Goal: Contribute content: Add original content to the website for others to see

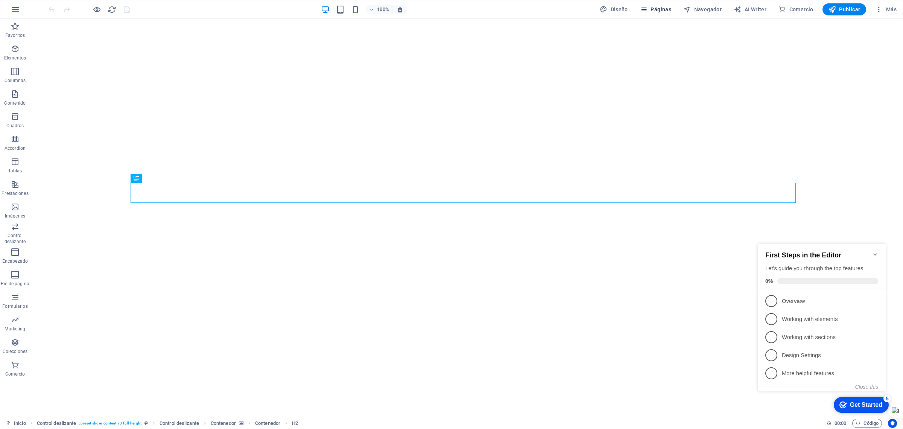
click at [658, 4] on button "Páginas" at bounding box center [655, 9] width 37 height 12
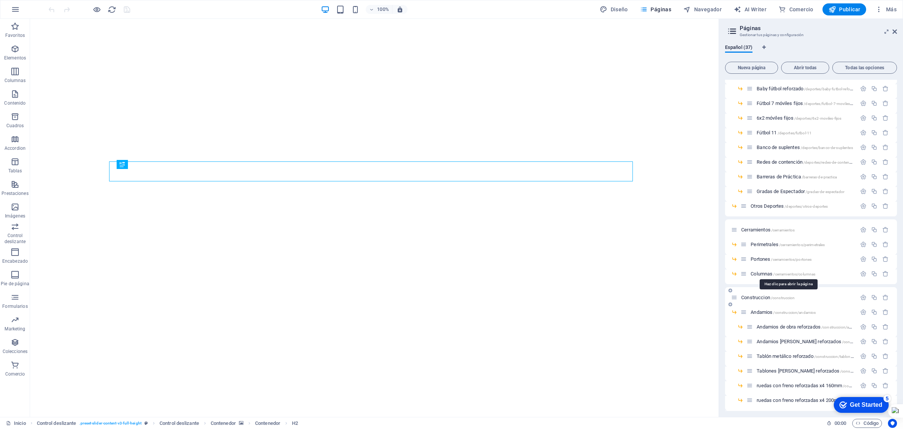
scroll to position [125, 0]
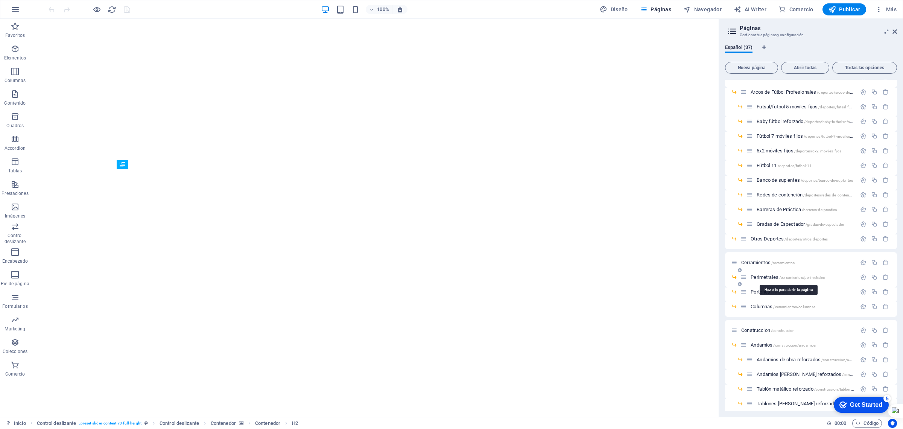
click at [766, 275] on span "Perimetrales /cerramientos/perimetrales" at bounding box center [788, 277] width 74 height 6
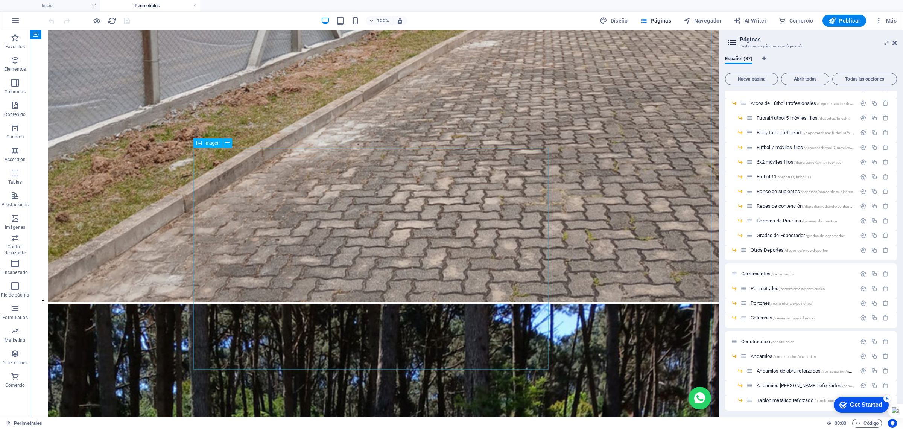
scroll to position [2117, 0]
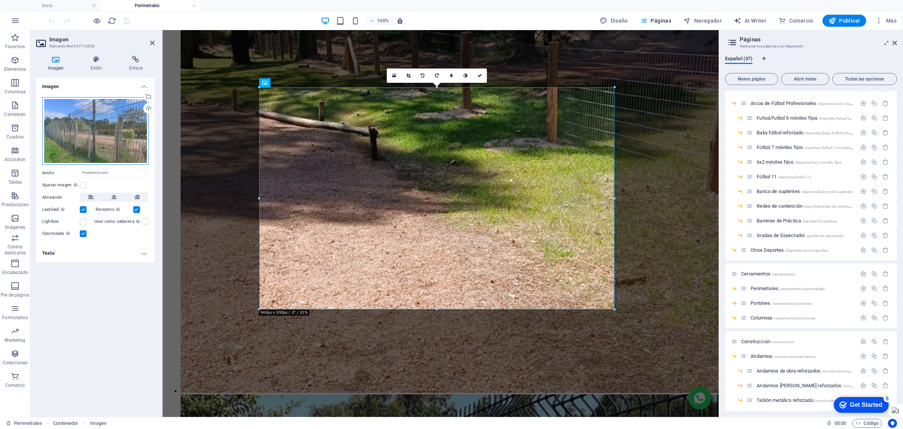
click at [103, 106] on div "Arrastra archivos aquí, haz clic para escoger archivos o selecciona archivos de…" at bounding box center [95, 131] width 107 height 68
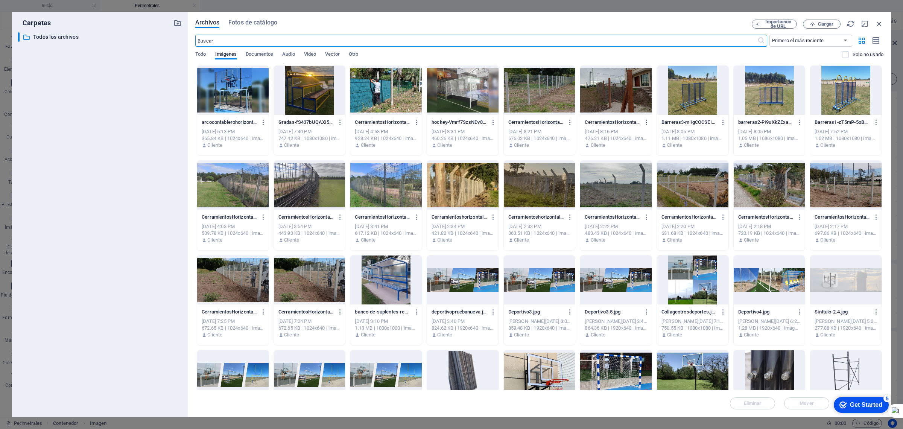
scroll to position [2105, 0]
click at [826, 25] on span "Cargar" at bounding box center [825, 24] width 15 height 5
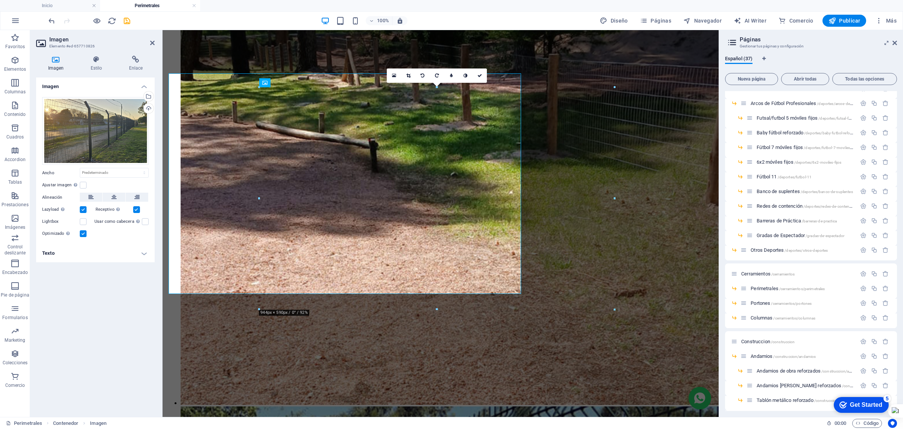
scroll to position [2117, 0]
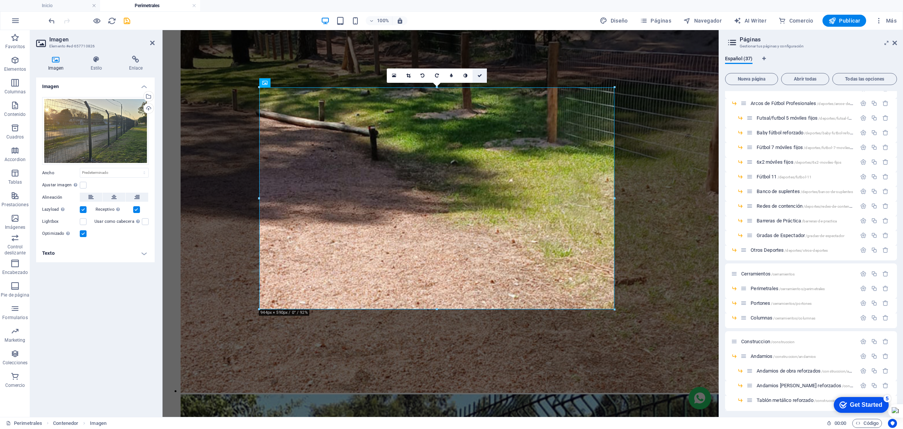
click at [480, 74] on icon at bounding box center [480, 75] width 5 height 5
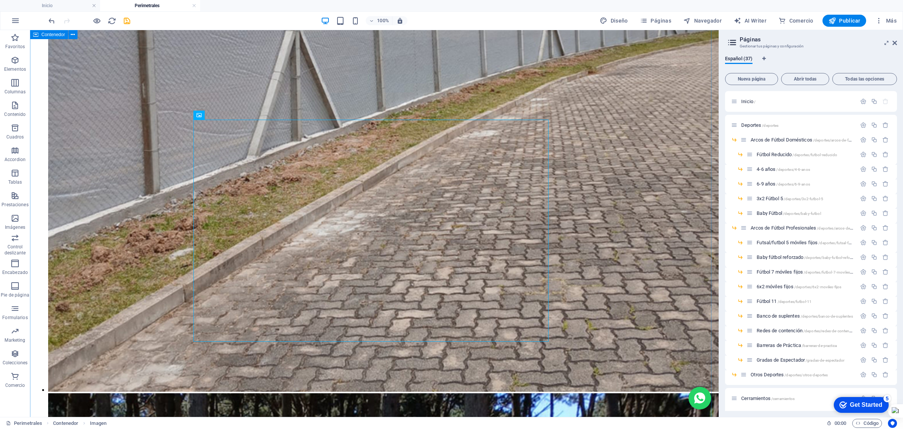
scroll to position [2164, 0]
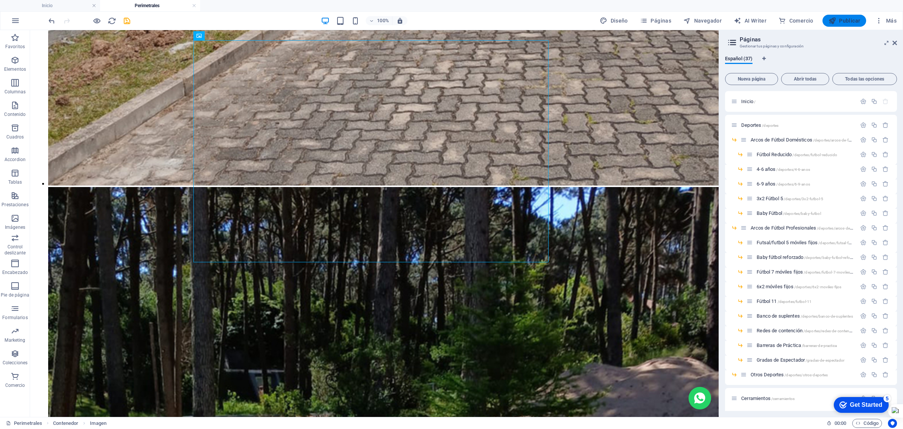
click at [838, 23] on span "Publicar" at bounding box center [845, 21] width 32 height 8
